Goal: Transaction & Acquisition: Subscribe to service/newsletter

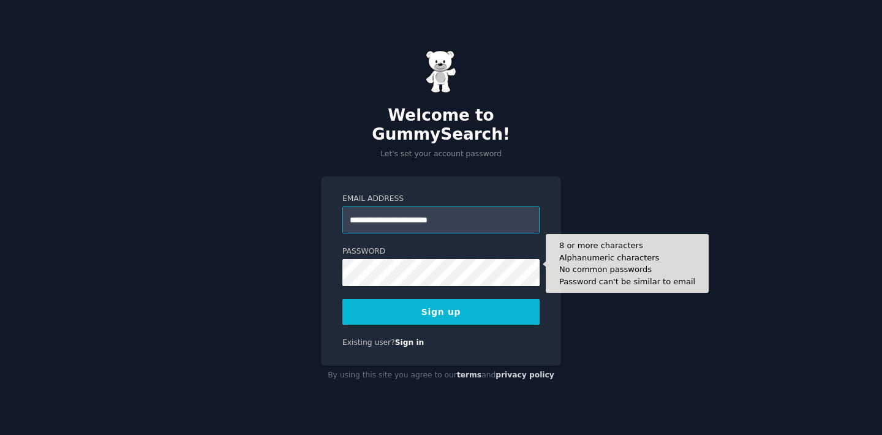
type input "**********"
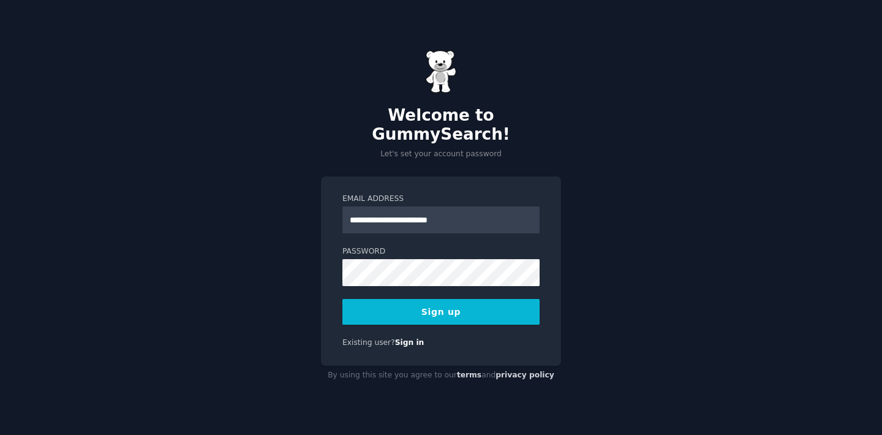
click at [560, 270] on div "**********" at bounding box center [441, 270] width 240 height 189
click at [440, 300] on button "Sign up" at bounding box center [440, 312] width 197 height 26
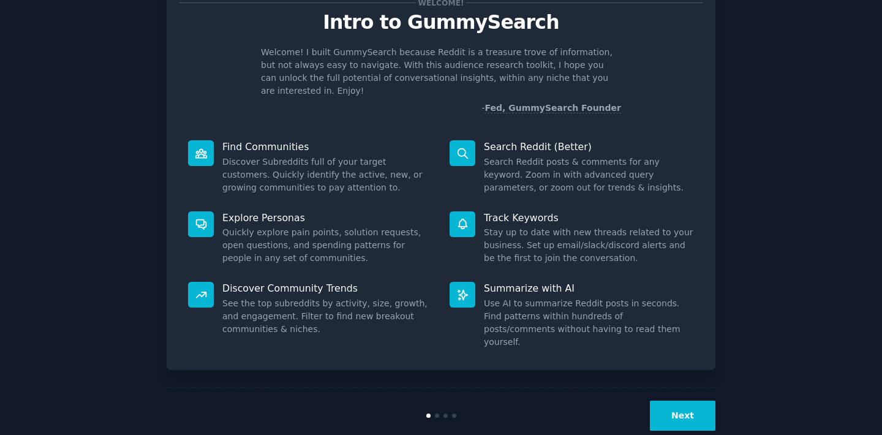
click at [665, 401] on button "Next" at bounding box center [683, 416] width 66 height 30
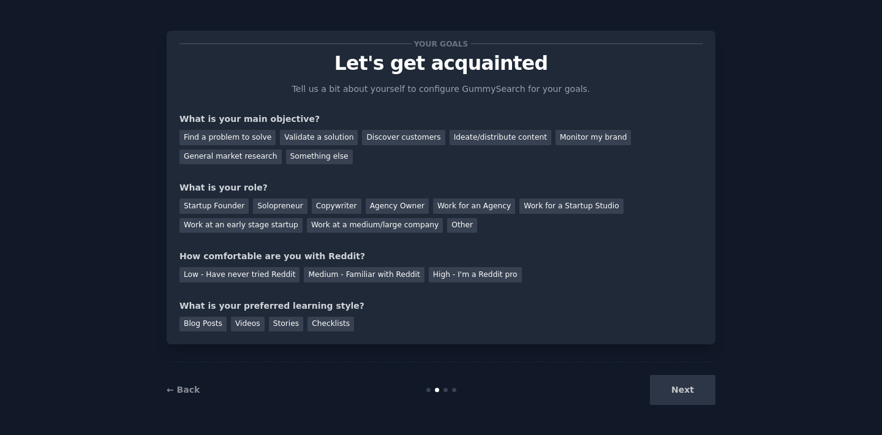
scroll to position [2, 0]
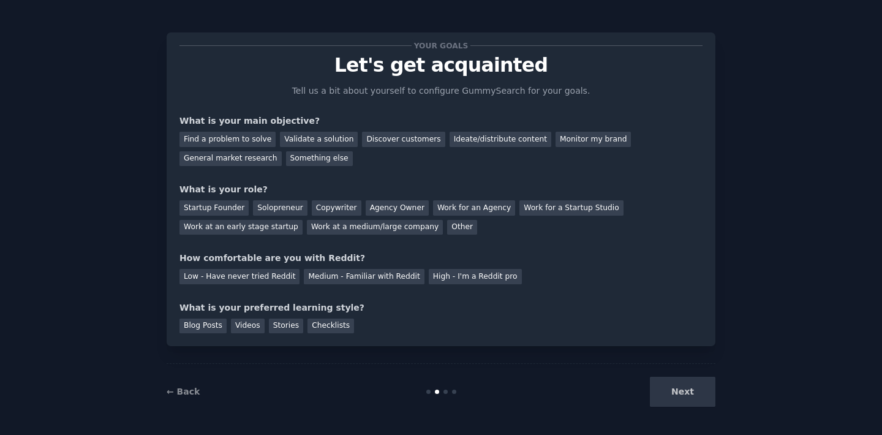
click at [687, 388] on div "Next" at bounding box center [623, 392] width 183 height 30
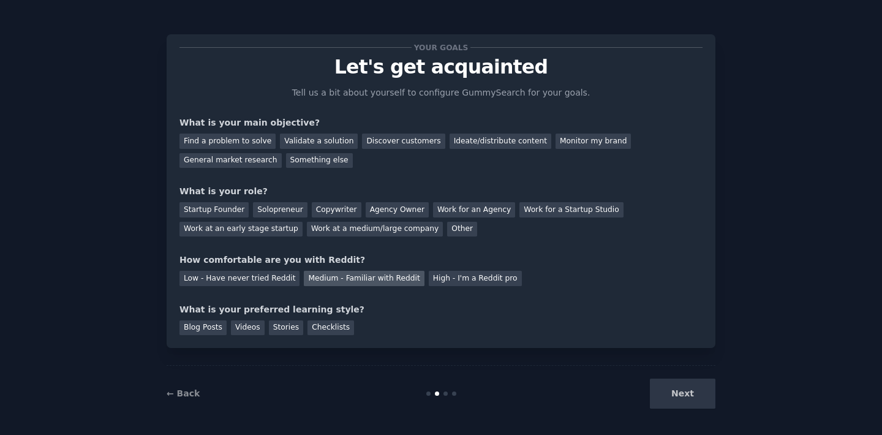
scroll to position [0, 0]
click at [682, 396] on div "Next" at bounding box center [623, 394] width 183 height 30
click at [725, 313] on div "Your goals Let's get acquainted Tell us a bit about yourself to configure Gummy…" at bounding box center [441, 219] width 848 height 404
click at [220, 143] on div "Find a problem to solve" at bounding box center [227, 141] width 96 height 15
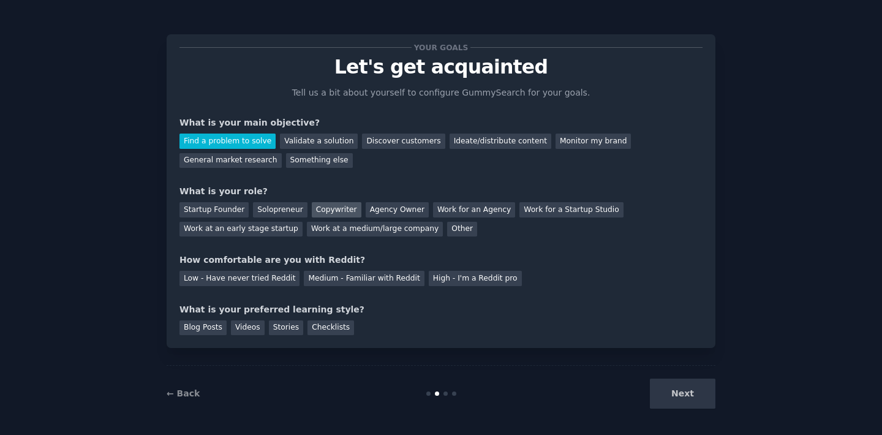
click at [320, 213] on div "Copywriter" at bounding box center [337, 209] width 50 height 15
click at [453, 276] on div "High - I'm a Reddit pro" at bounding box center [475, 278] width 93 height 15
click at [322, 324] on div "Checklists" at bounding box center [330, 327] width 47 height 15
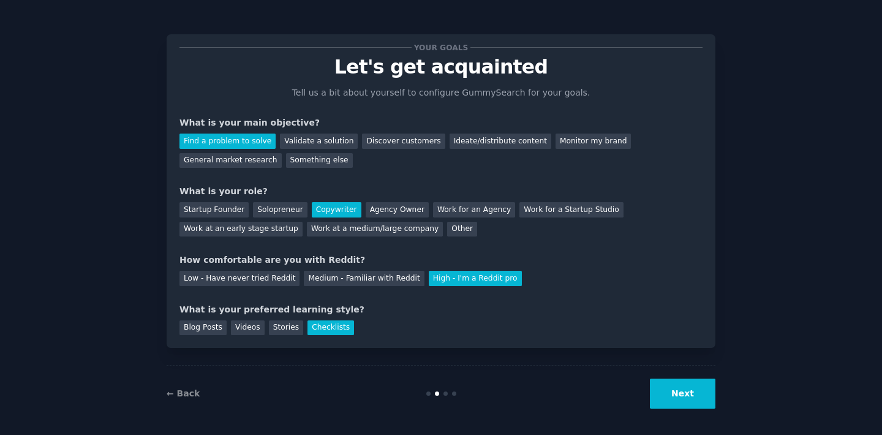
click at [688, 393] on button "Next" at bounding box center [683, 394] width 66 height 30
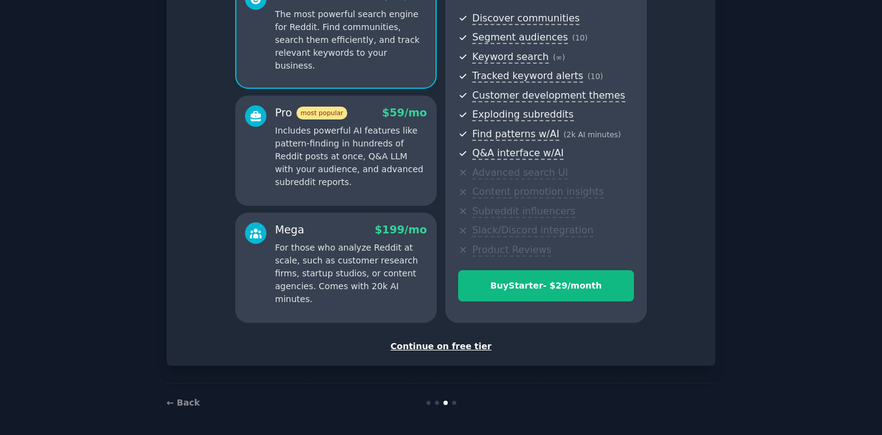
click at [424, 343] on div "Continue on free tier" at bounding box center [440, 346] width 523 height 13
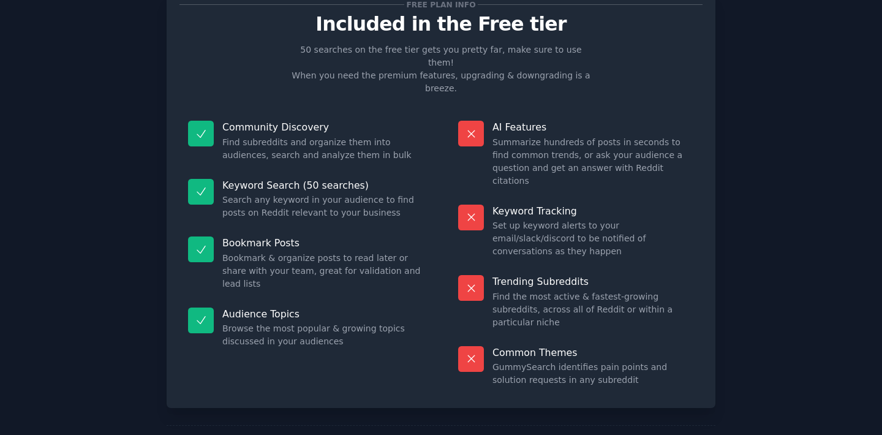
scroll to position [42, 0]
